Goal: Find specific page/section: Find specific page/section

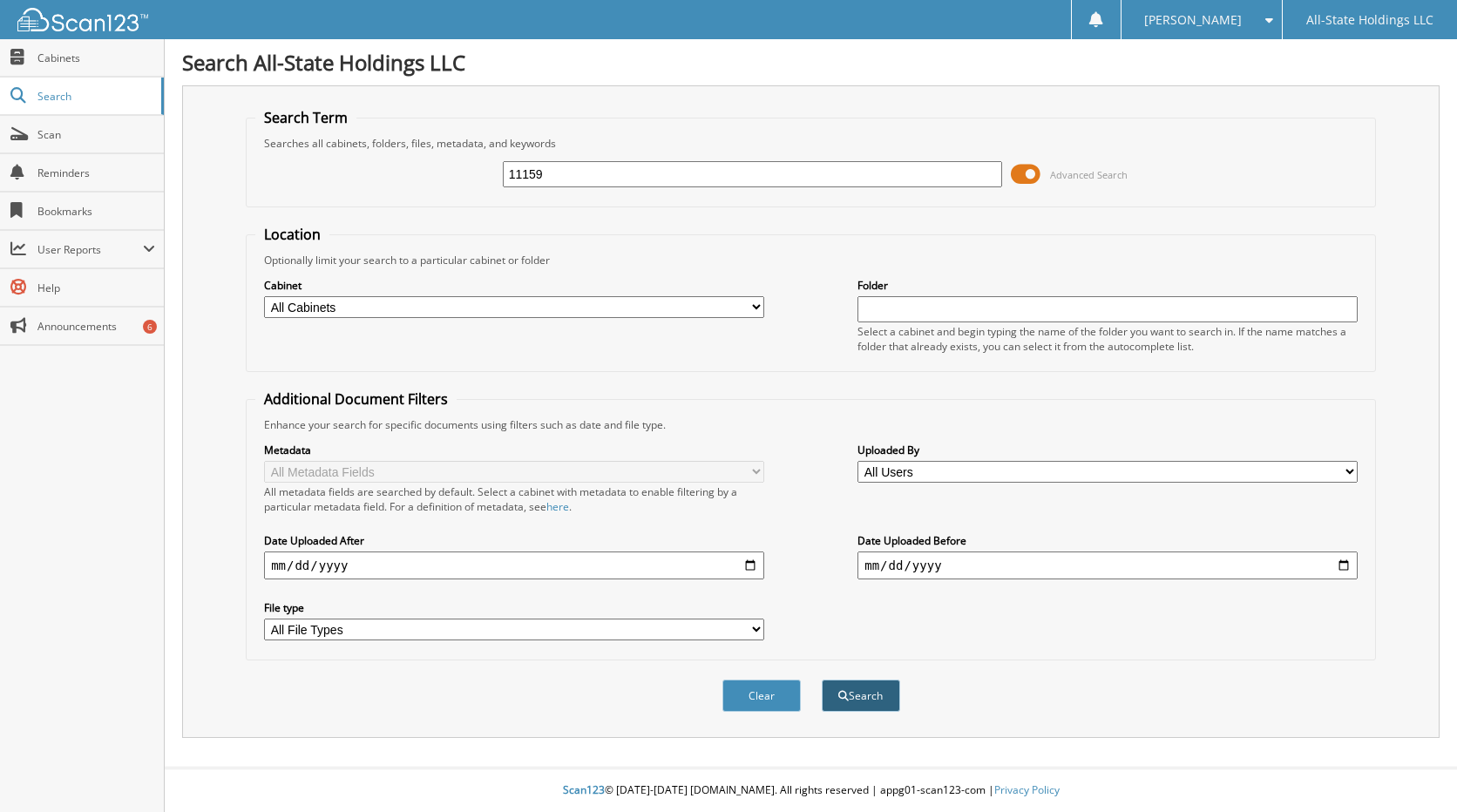
type input "11159"
click at [857, 703] on button "Search" at bounding box center [861, 696] width 79 height 33
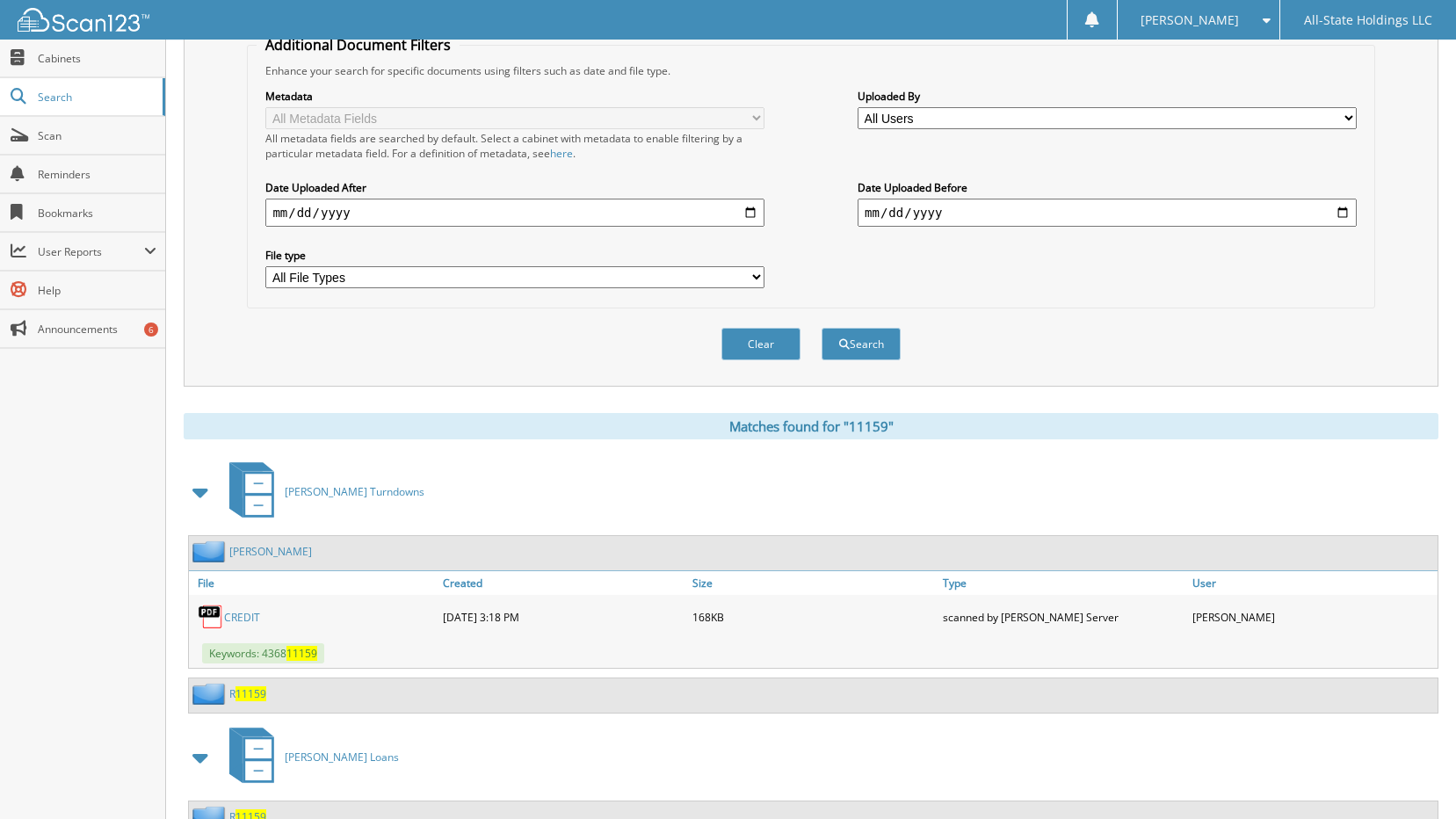
scroll to position [429, 0]
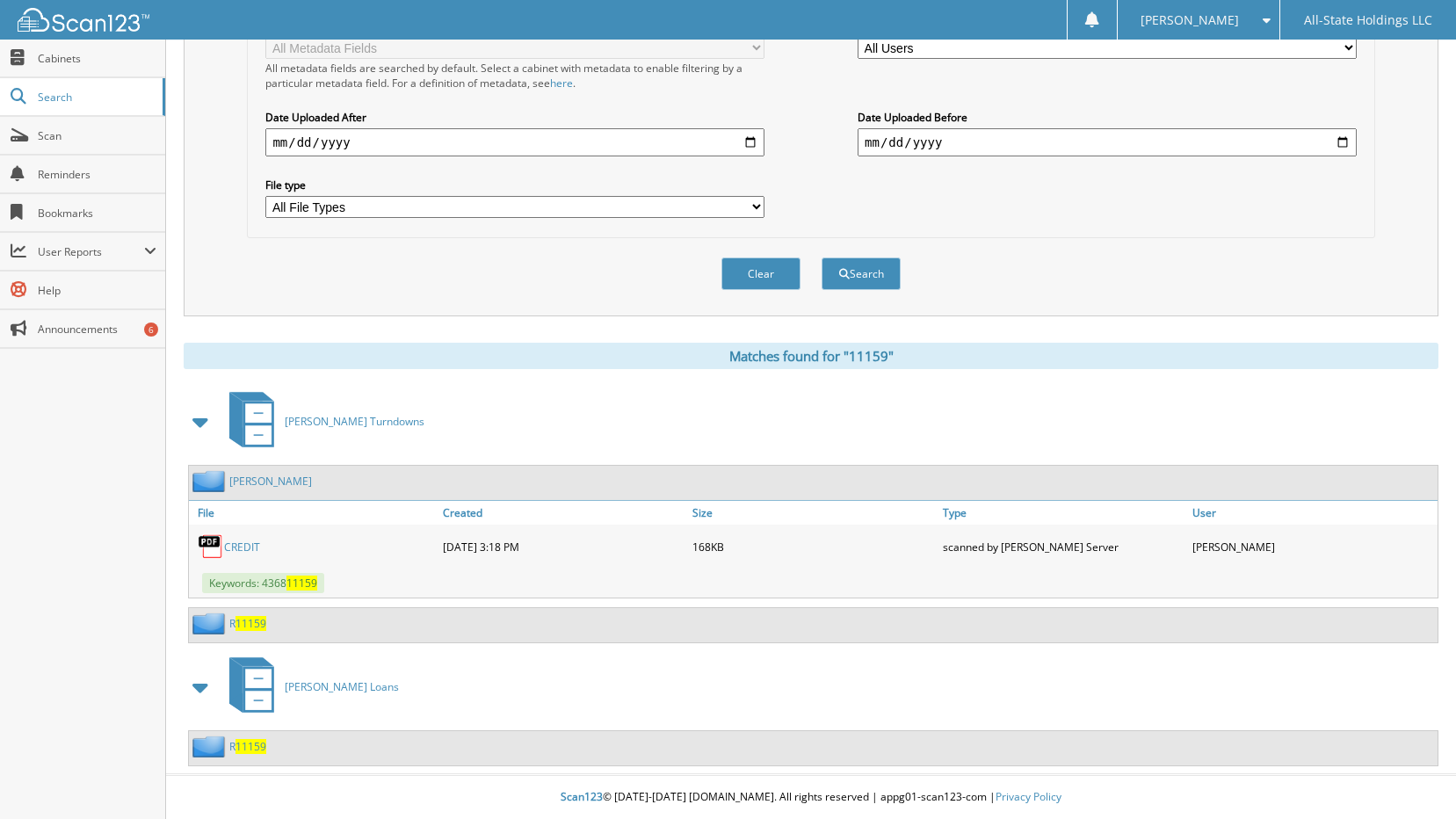
click at [262, 628] on span "11159" at bounding box center [251, 623] width 31 height 15
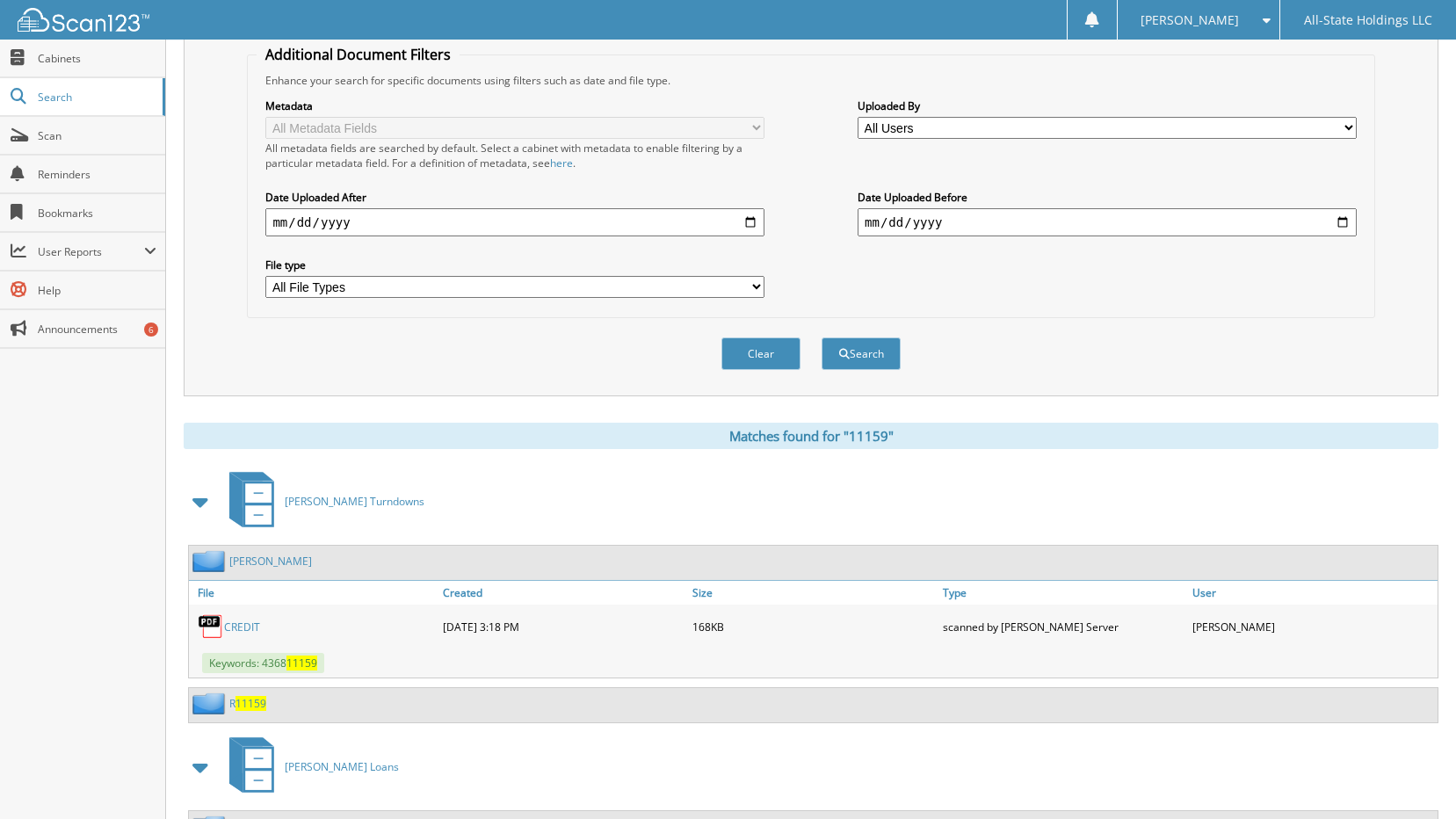
scroll to position [429, 0]
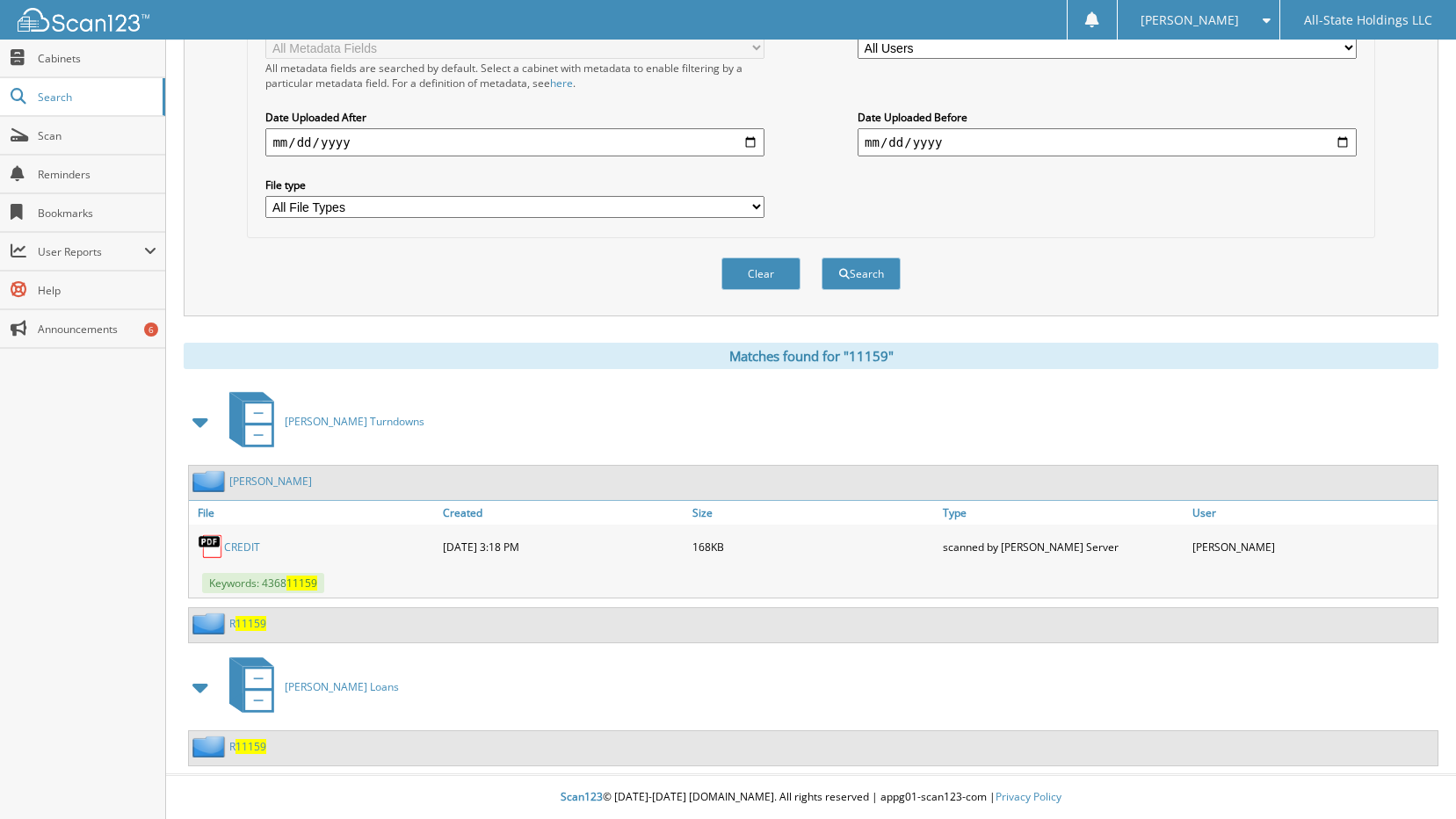
click at [242, 746] on span "11159" at bounding box center [251, 746] width 31 height 15
